Goal: Task Accomplishment & Management: Complete application form

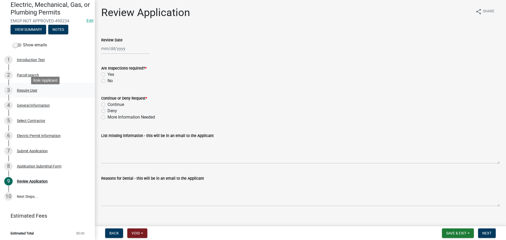
scroll to position [50, 0]
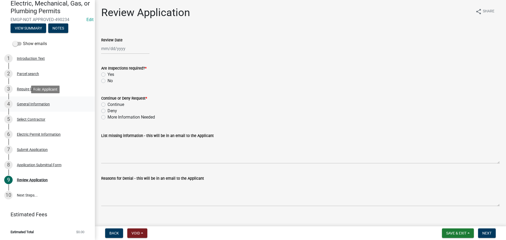
click at [39, 104] on div "General Information" at bounding box center [33, 104] width 33 height 4
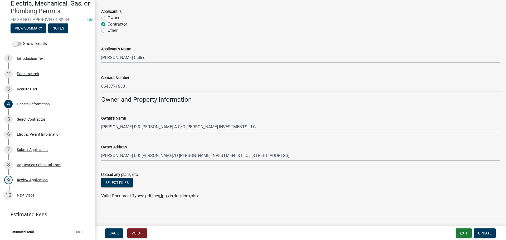
scroll to position [327, 0]
click at [20, 119] on div "Select Contractor" at bounding box center [31, 120] width 28 height 4
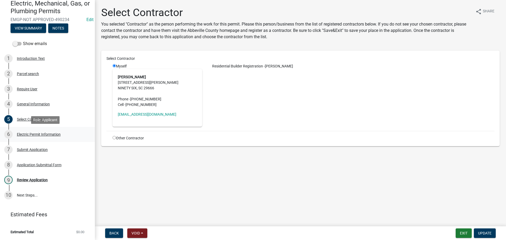
click at [39, 133] on div "Electric Permit Information" at bounding box center [39, 135] width 44 height 4
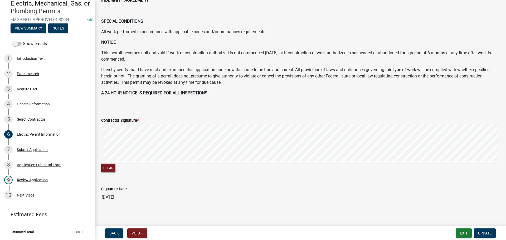
scroll to position [241, 0]
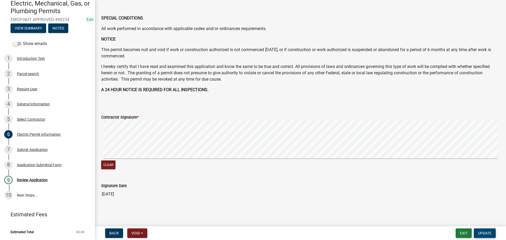
click at [489, 233] on span "Update" at bounding box center [484, 233] width 13 height 4
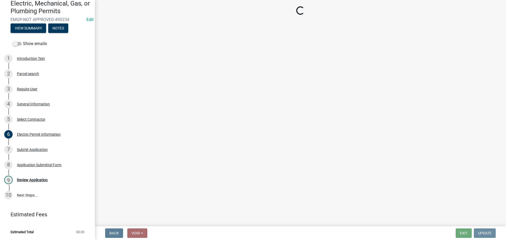
scroll to position [0, 0]
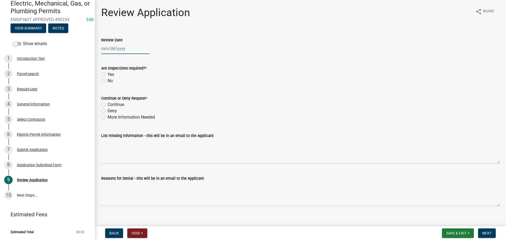
click at [118, 49] on div at bounding box center [125, 48] width 48 height 11
select select "10"
select select "2025"
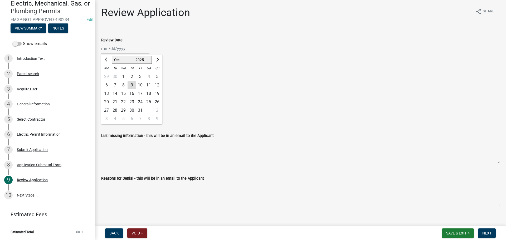
click at [131, 84] on div "9" at bounding box center [132, 85] width 8 height 8
type input "10/09/2025"
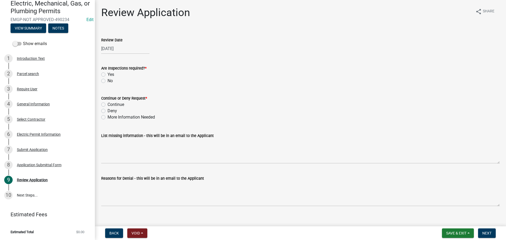
click at [108, 74] on label "Yes" at bounding box center [111, 74] width 7 height 6
click at [108, 74] on input "Yes" at bounding box center [109, 72] width 3 height 3
radio input "true"
click at [108, 104] on label "Continue" at bounding box center [116, 105] width 17 height 6
click at [108, 104] on input "Continue" at bounding box center [109, 103] width 3 height 3
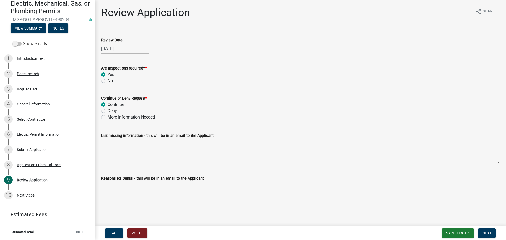
radio input "true"
click at [489, 232] on span "Next" at bounding box center [487, 233] width 9 height 4
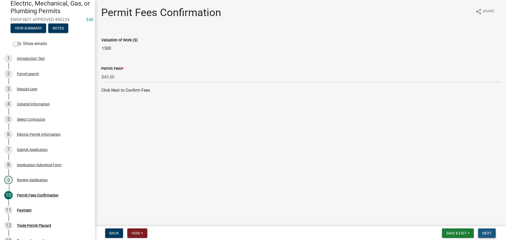
click at [489, 233] on span "Next" at bounding box center [487, 233] width 9 height 4
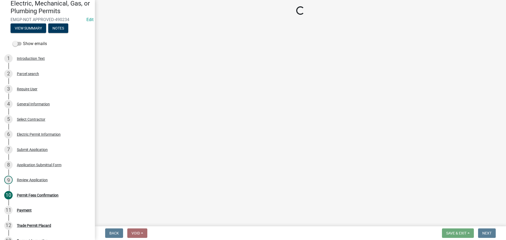
select select "3: 3"
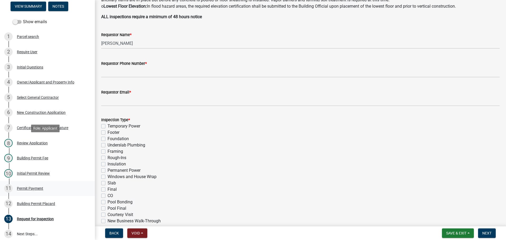
scroll to position [79, 0]
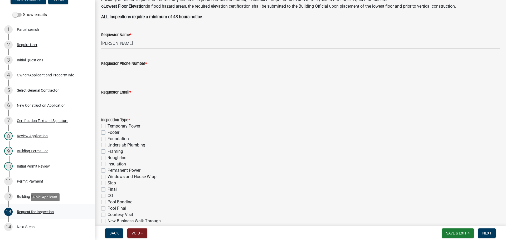
click at [45, 211] on div "Request for Inspection" at bounding box center [35, 212] width 37 height 4
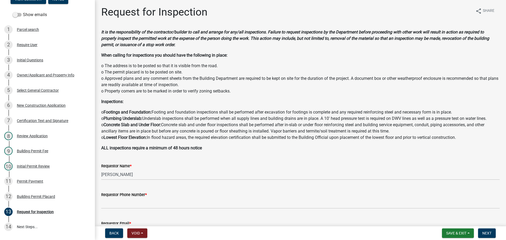
scroll to position [0, 0]
click at [41, 181] on div "Permit Payment" at bounding box center [30, 182] width 26 height 4
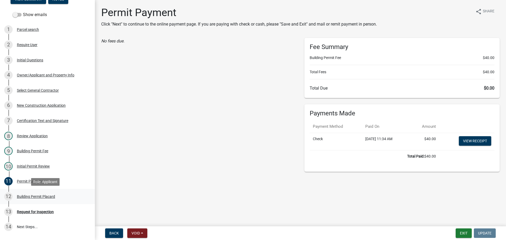
click at [39, 195] on div "Building Permit Placard" at bounding box center [36, 197] width 38 height 4
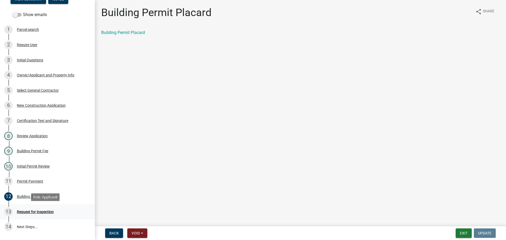
click at [42, 209] on div "13 Request for Inspection" at bounding box center [45, 212] width 82 height 8
